Goal: Find specific page/section: Find specific page/section

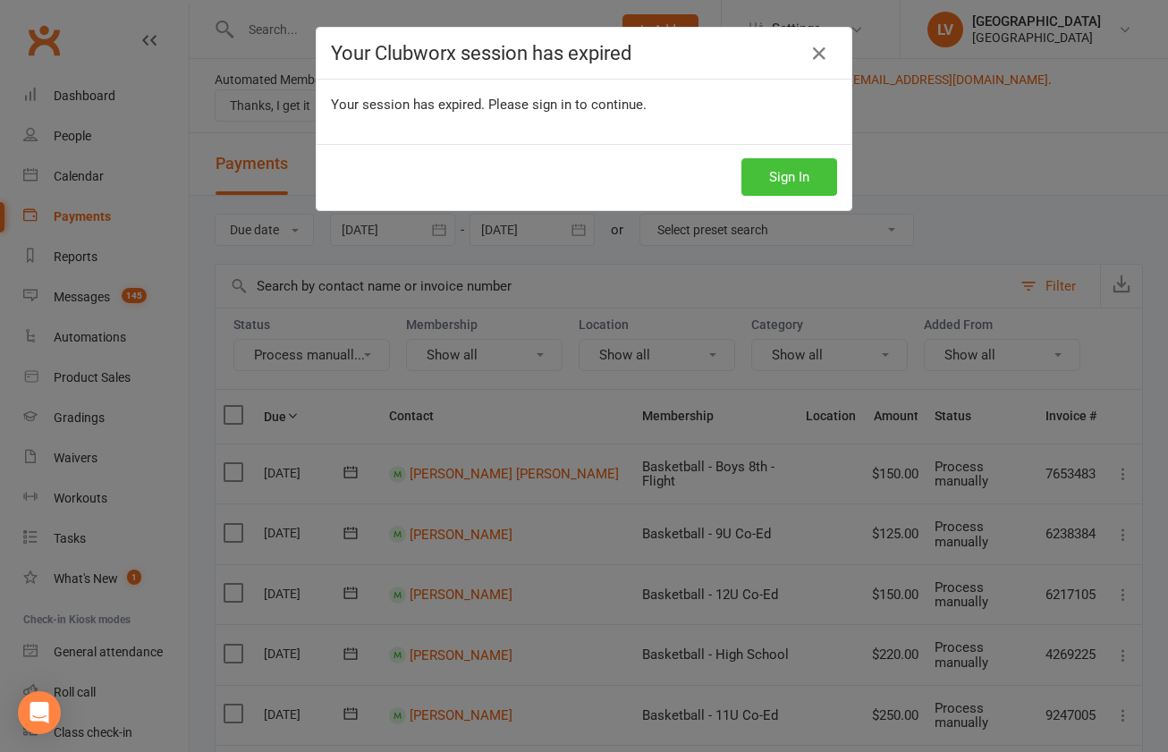
scroll to position [1257, 0]
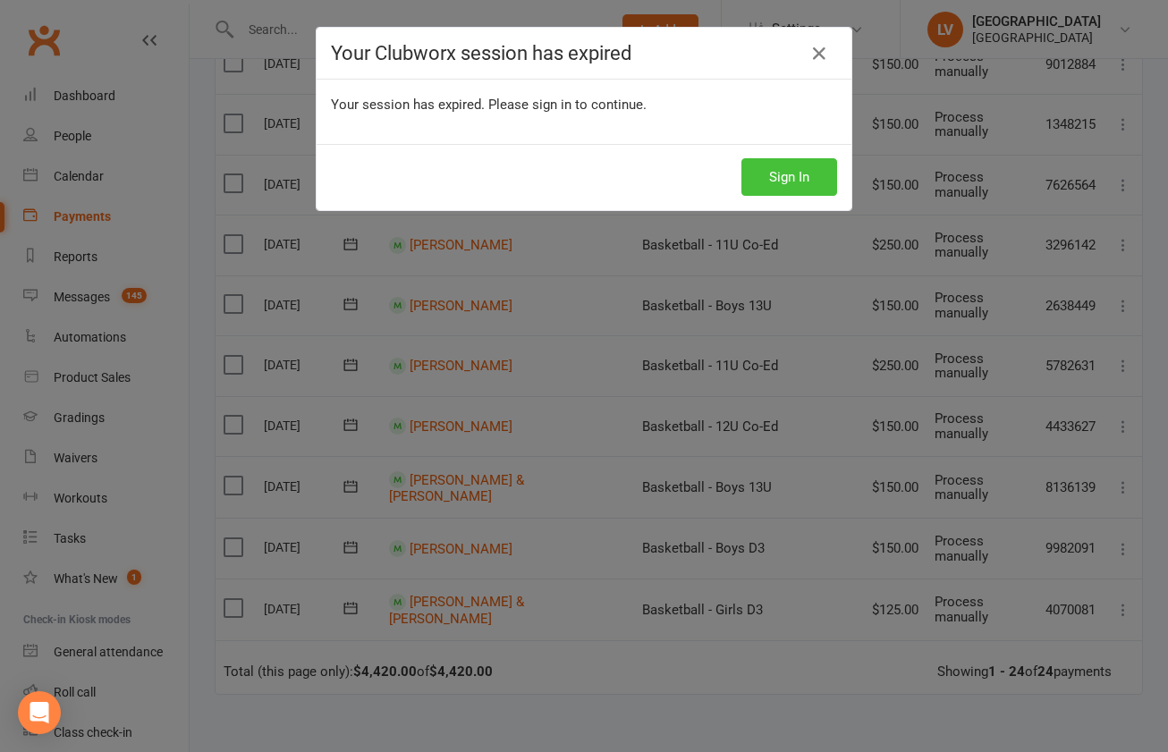
click at [797, 179] on button "Sign In" at bounding box center [789, 177] width 96 height 38
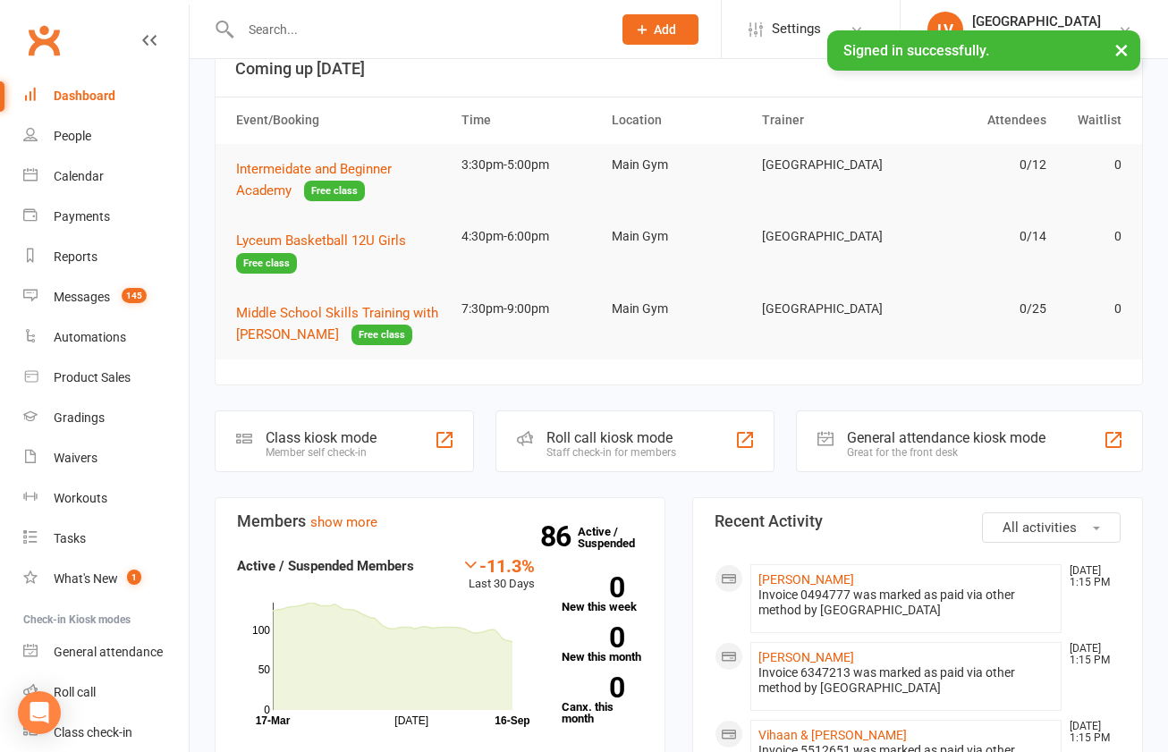
scroll to position [121, 0]
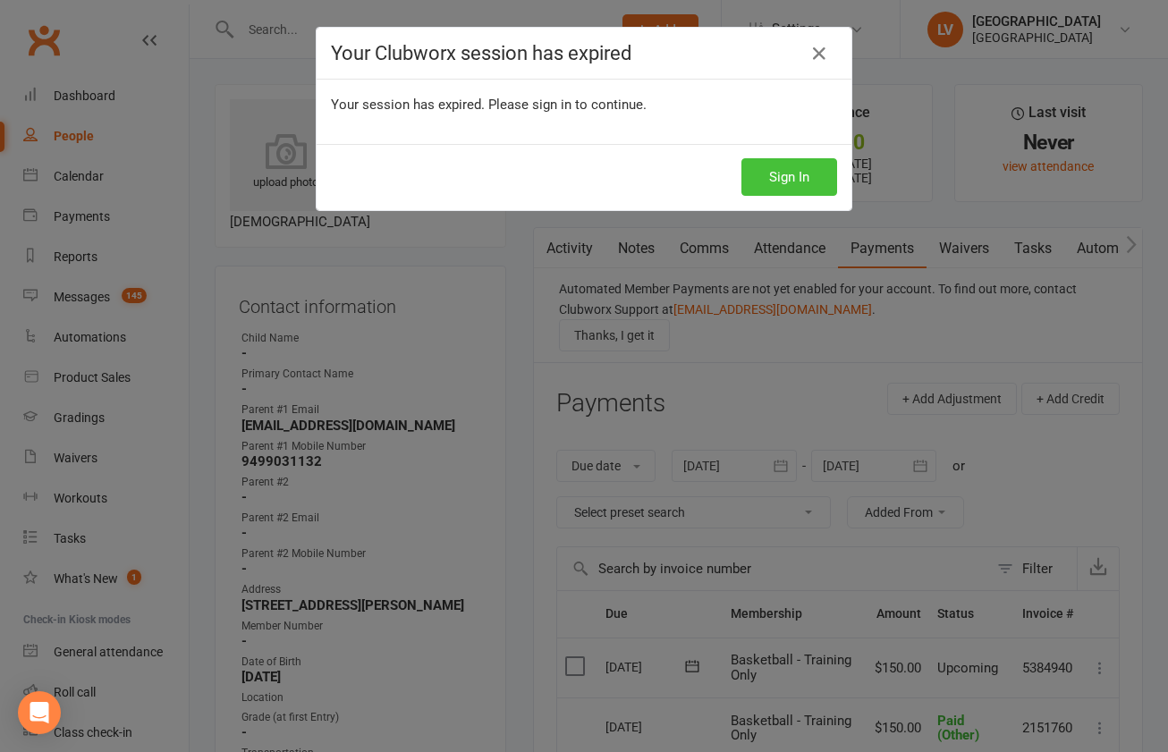
scroll to position [302, 0]
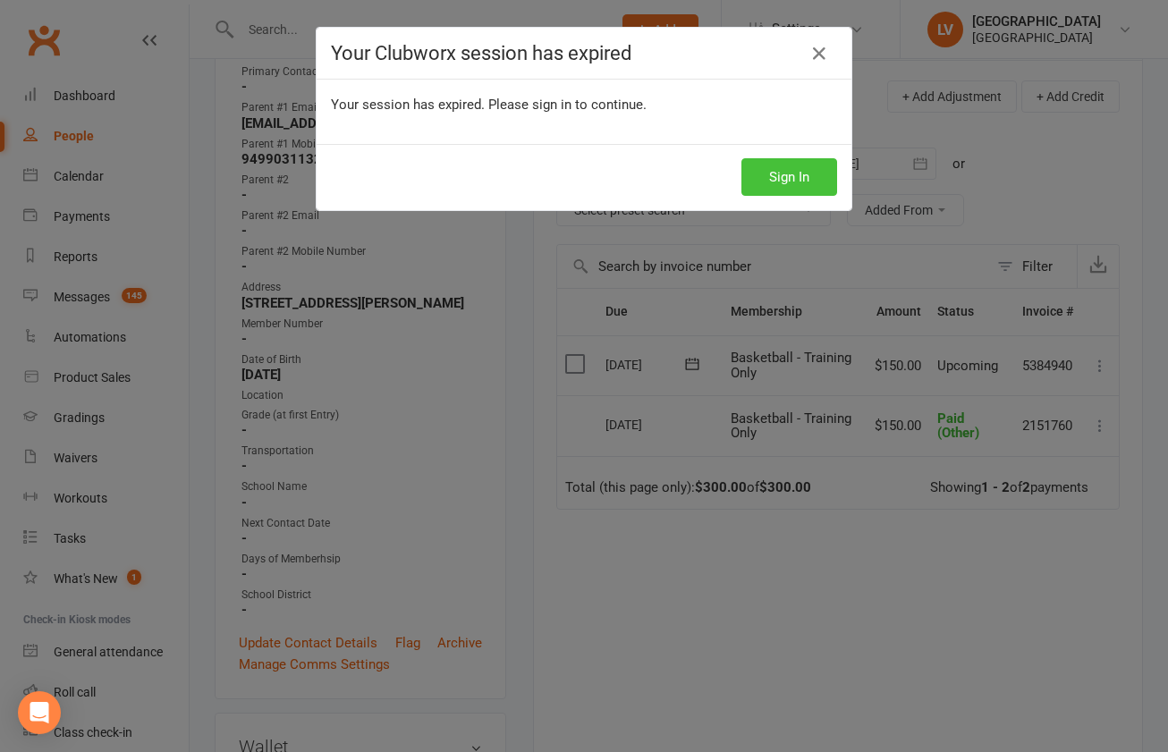
click at [817, 176] on button "Sign In" at bounding box center [789, 177] width 96 height 38
